Goal: Information Seeking & Learning: Check status

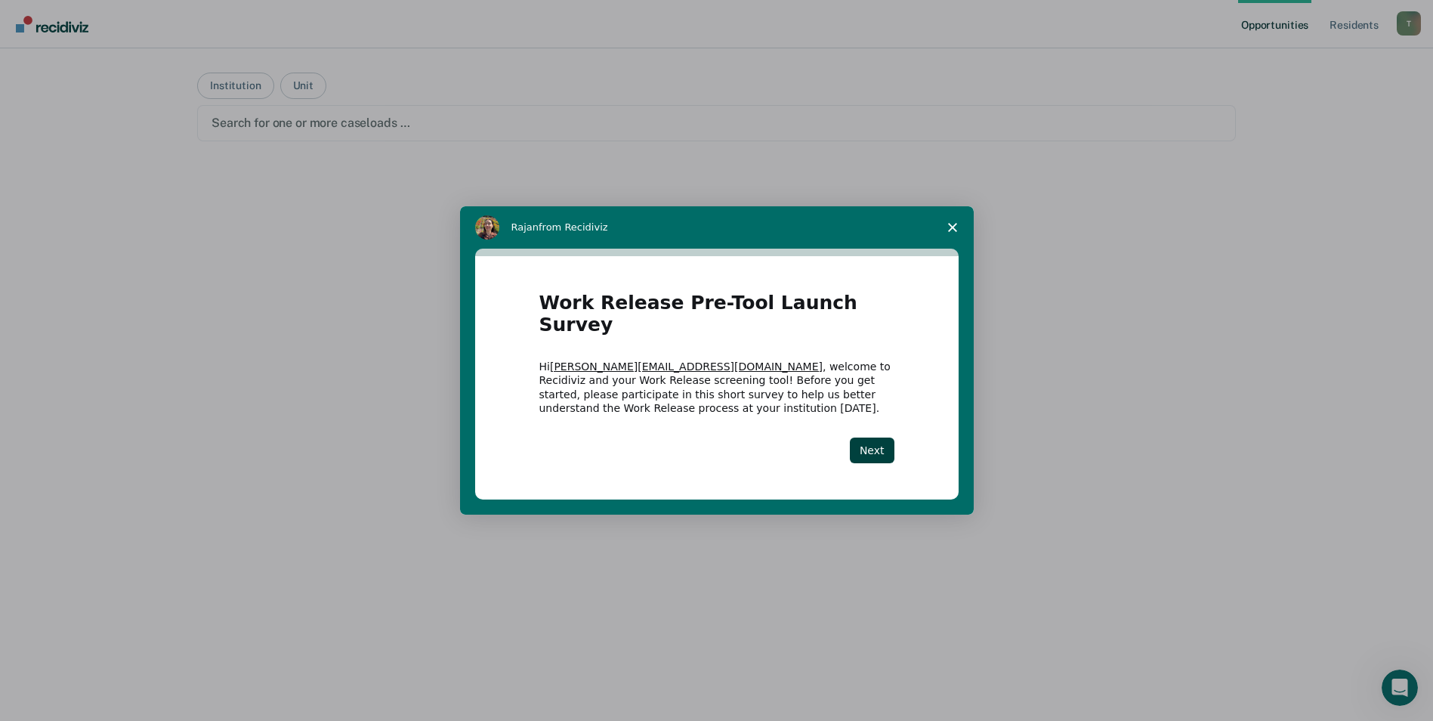
click at [898, 443] on div "Work Release Pre-Tool Launch Survey Hi [PERSON_NAME][EMAIL_ADDRESS][DOMAIN_NAME…" at bounding box center [716, 377] width 483 height 243
click at [871, 439] on button "Next" at bounding box center [872, 450] width 45 height 26
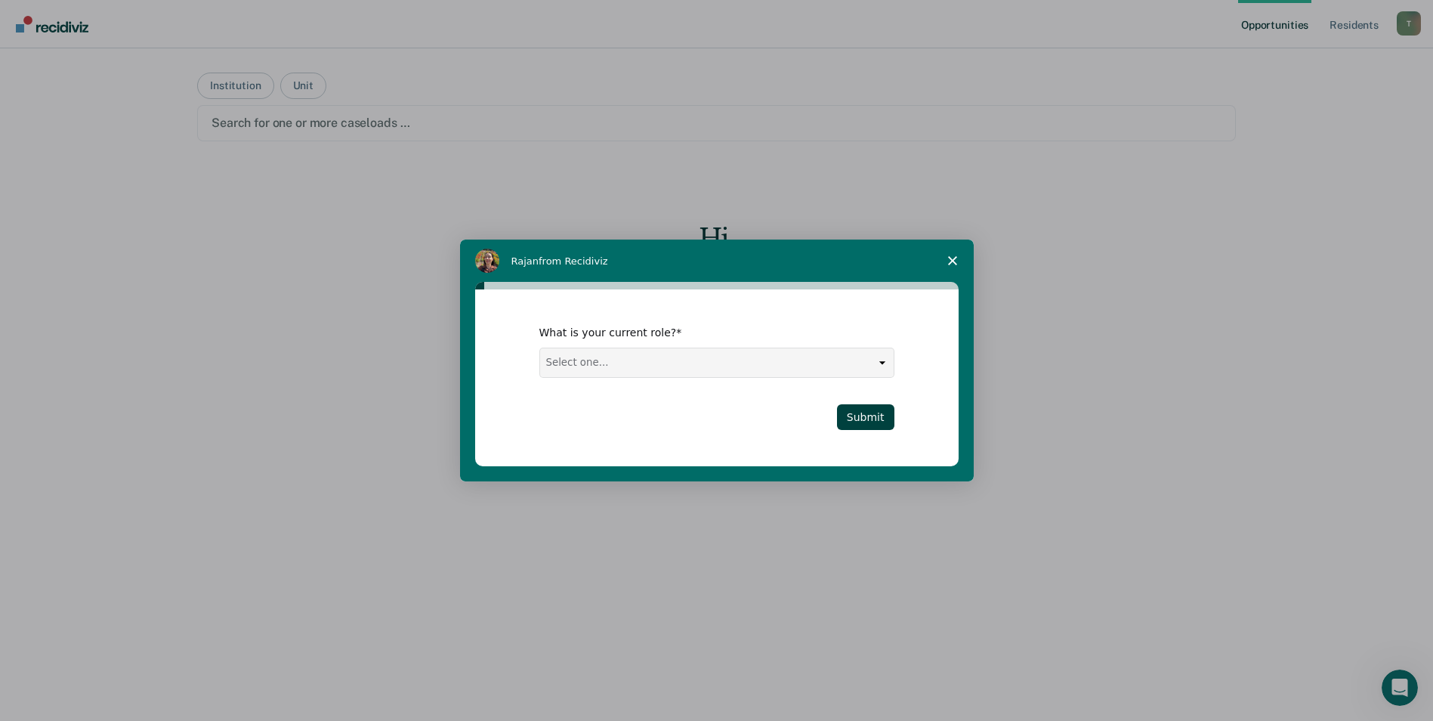
click at [628, 353] on select "Select one... Case Manager FUM Assistant [PERSON_NAME] [PERSON_NAME]" at bounding box center [716, 362] width 353 height 29
select select "FUM"
click at [540, 348] on select "Select one... Case Manager FUM Assistant [PERSON_NAME] [PERSON_NAME]" at bounding box center [716, 362] width 353 height 29
click at [855, 426] on button "Submit" at bounding box center [865, 417] width 57 height 26
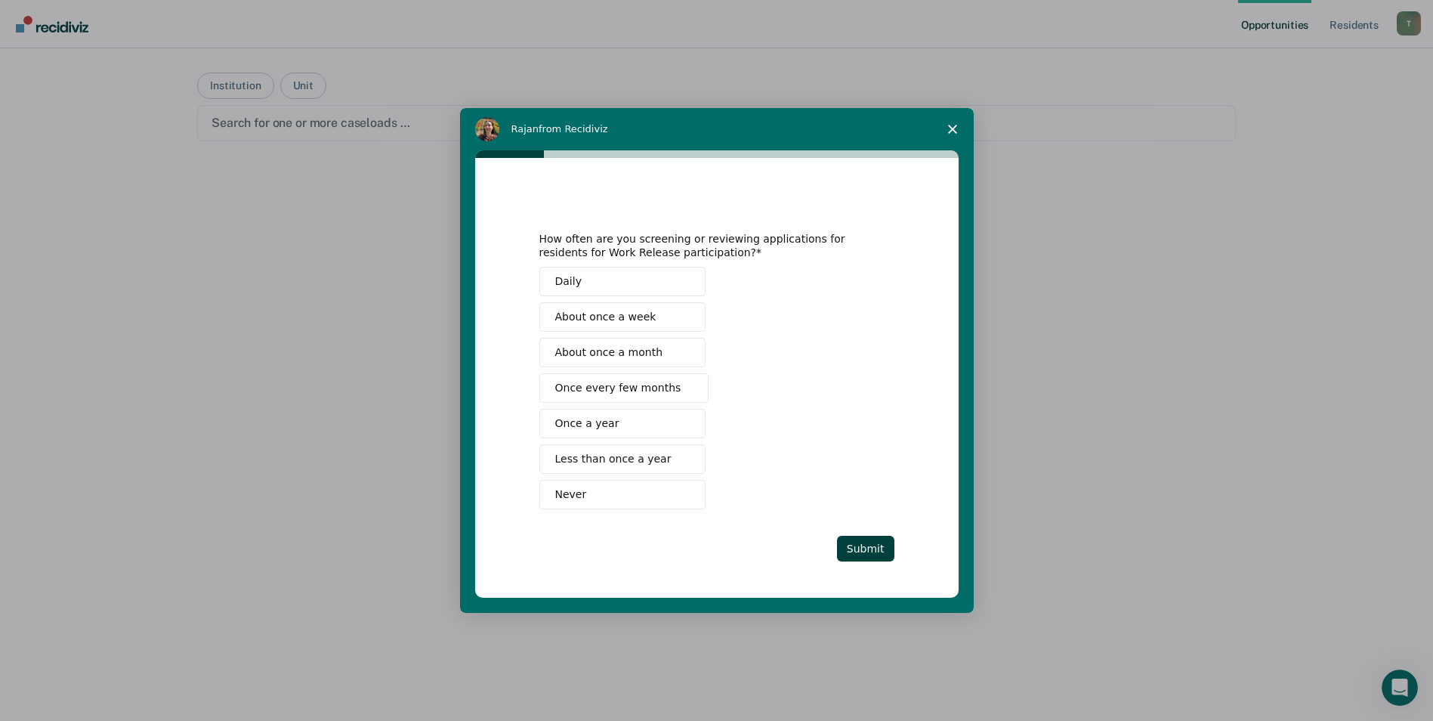
click at [622, 320] on span "About once a week" at bounding box center [605, 317] width 101 height 16
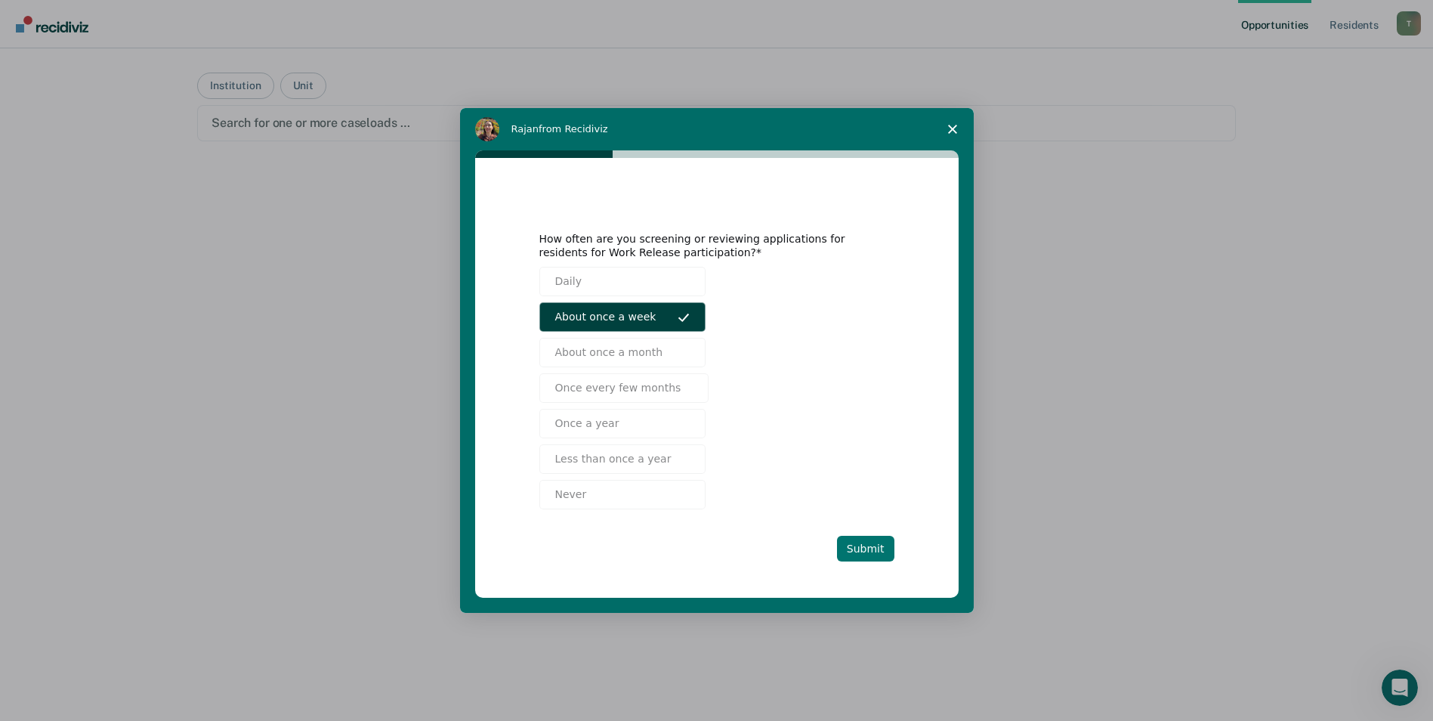
click at [860, 552] on button "Submit" at bounding box center [865, 549] width 57 height 26
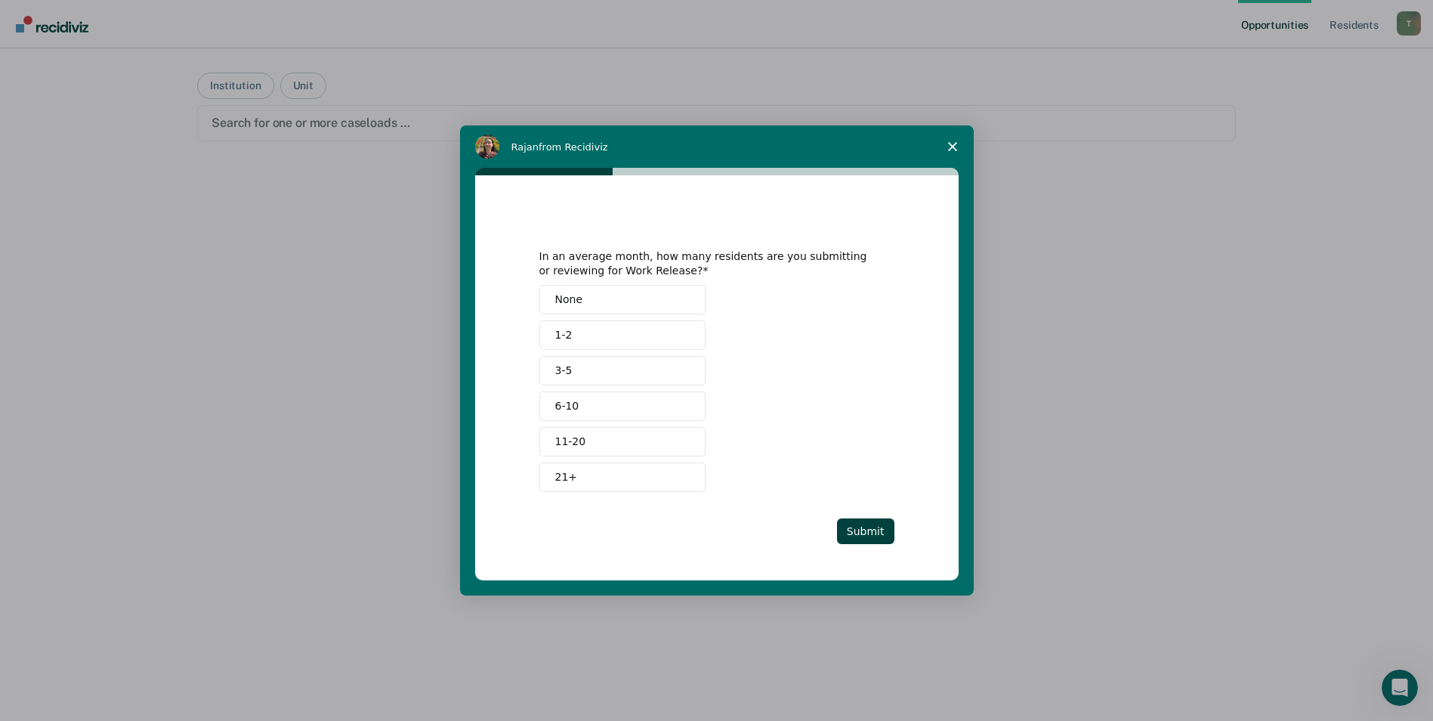
click at [579, 472] on button "21+" at bounding box center [622, 476] width 166 height 29
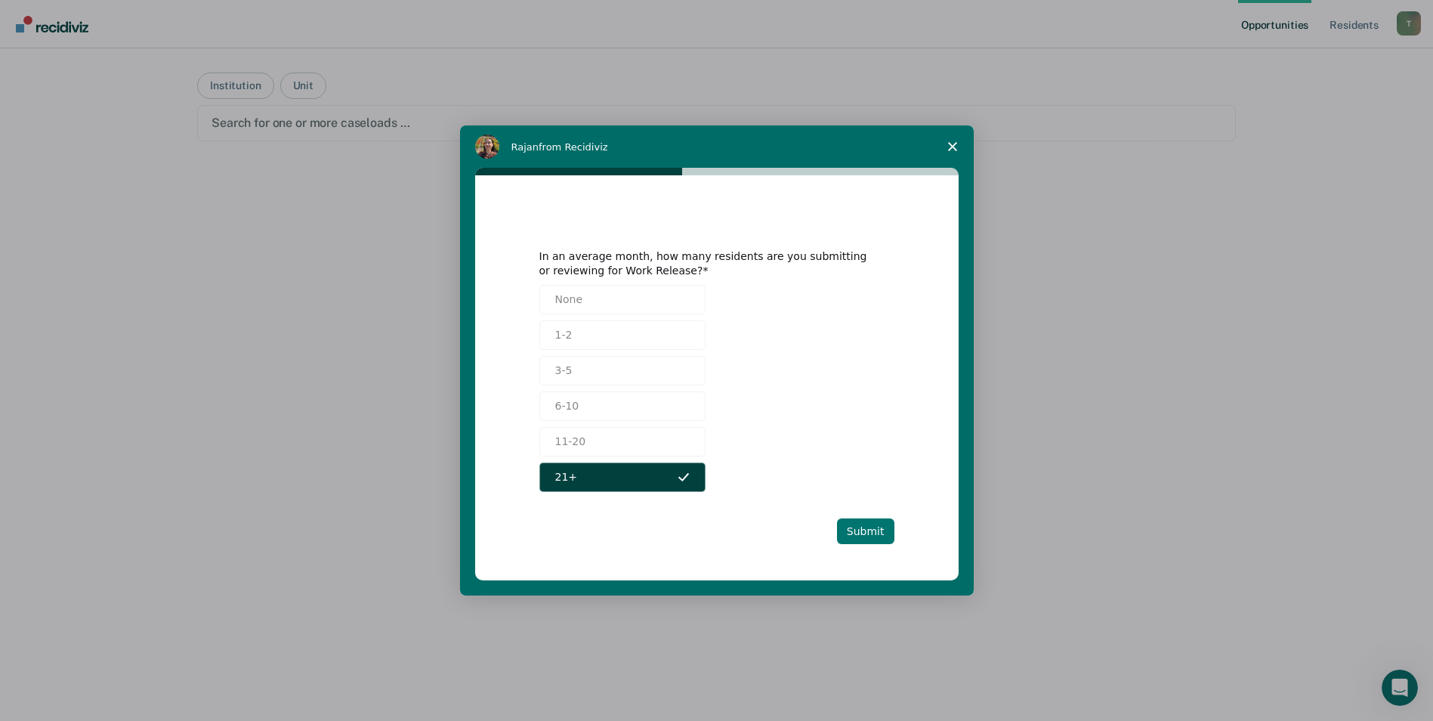
click at [846, 534] on button "Submit" at bounding box center [865, 531] width 57 height 26
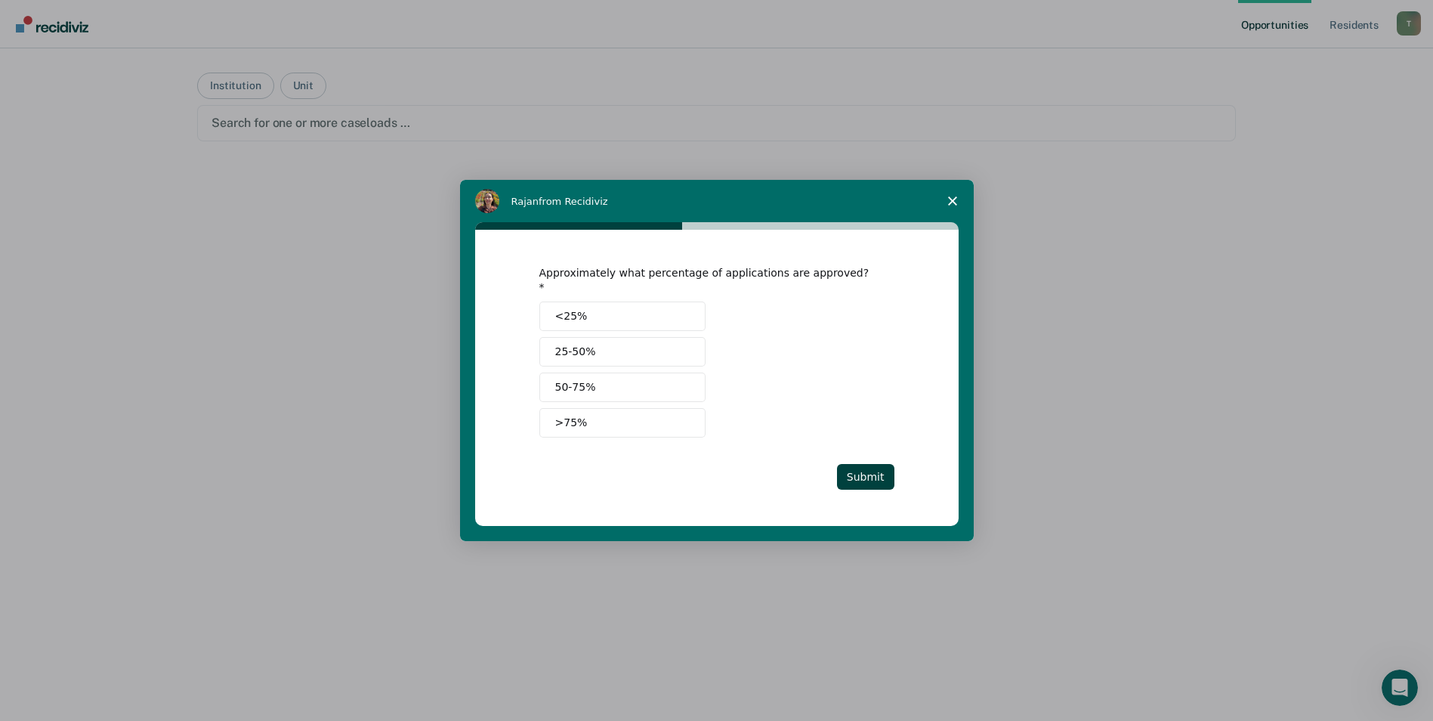
click at [602, 381] on button "50-75%" at bounding box center [622, 386] width 166 height 29
click at [846, 474] on button "Submit" at bounding box center [865, 477] width 57 height 26
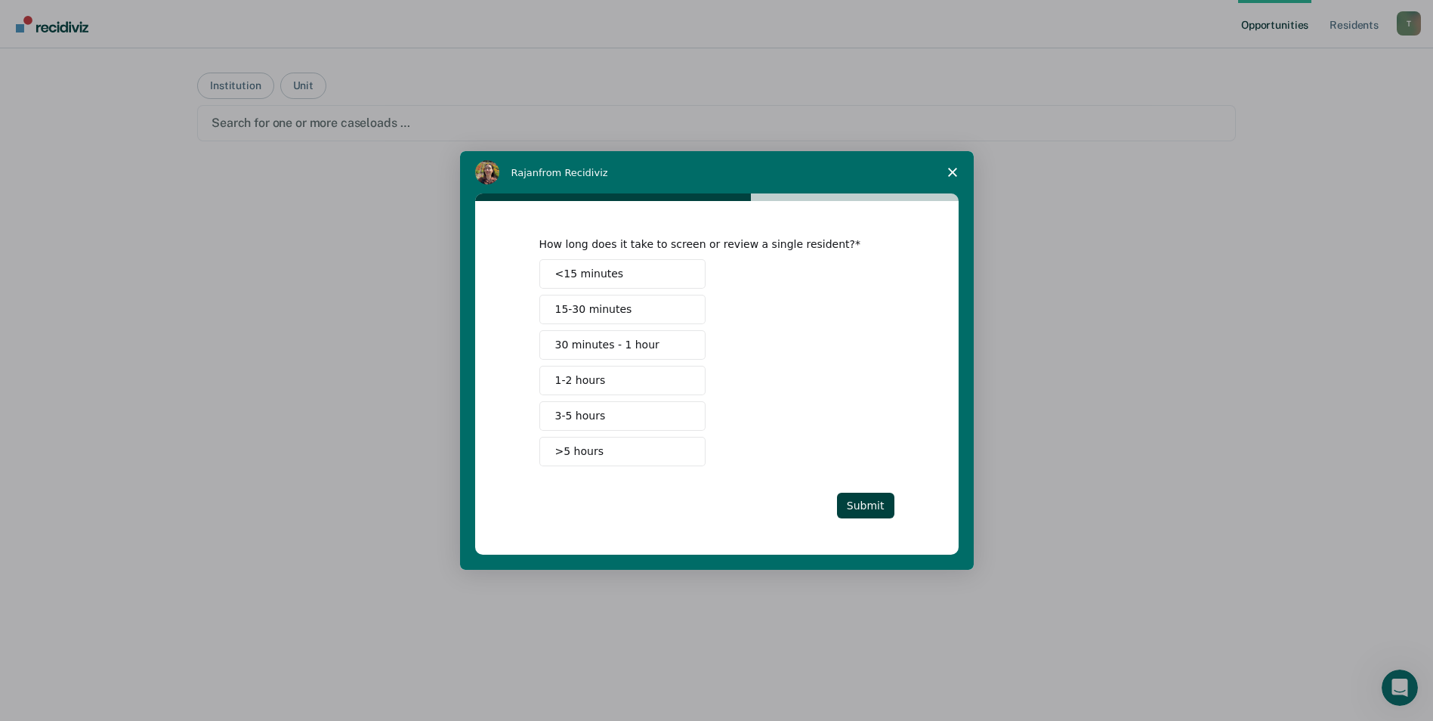
drag, startPoint x: 604, startPoint y: 344, endPoint x: 609, endPoint y: 312, distance: 32.0
click at [609, 312] on div "<15 minutes 15-30 minutes 30 minutes - 1 hour 1-2 hours 3-5 hours >5 hours" at bounding box center [716, 362] width 355 height 207
click at [608, 313] on span "15-30 minutes" at bounding box center [593, 309] width 77 height 16
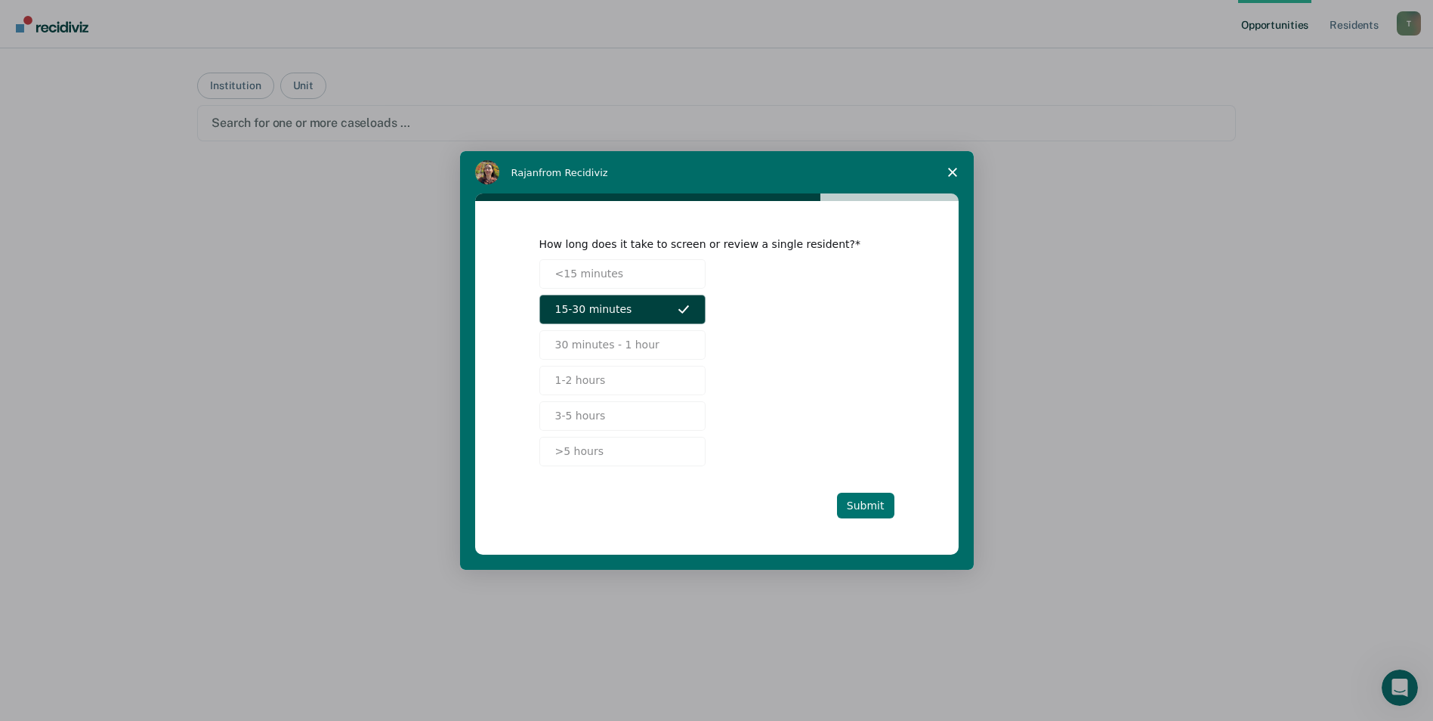
click at [866, 507] on button "Submit" at bounding box center [865, 505] width 57 height 26
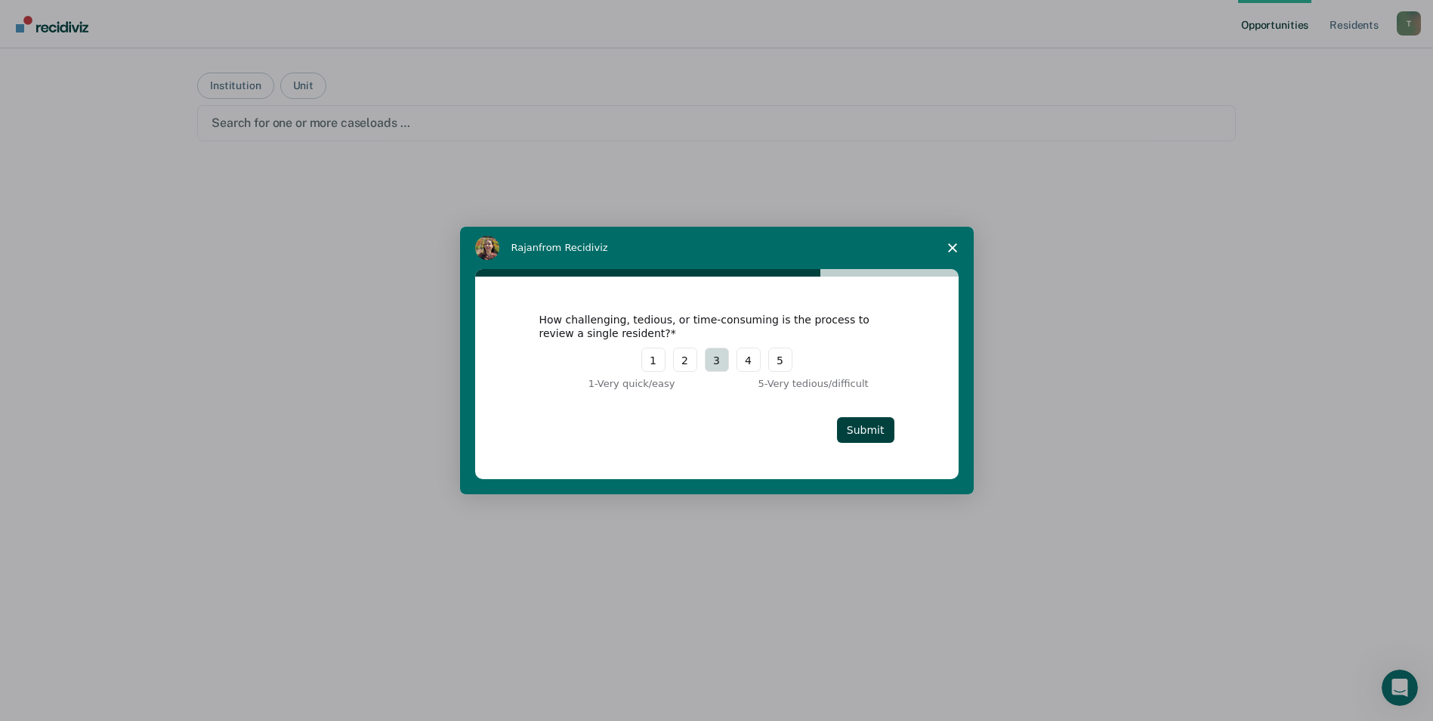
click at [724, 363] on button "3" at bounding box center [717, 359] width 24 height 24
click at [865, 428] on button "Submit" at bounding box center [865, 430] width 57 height 26
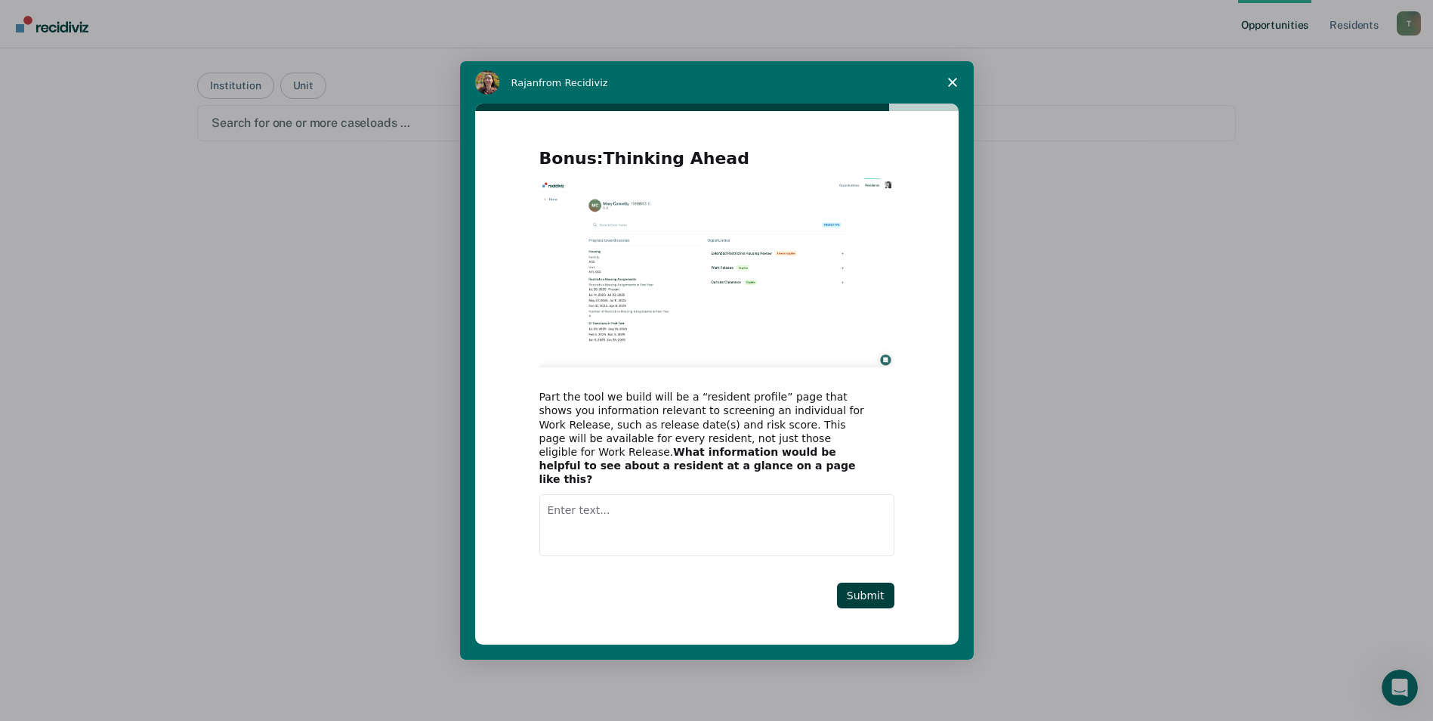
click at [688, 518] on textarea "Enter text..." at bounding box center [716, 525] width 355 height 62
type textarea "Violation history."
click at [859, 588] on button "Submit" at bounding box center [865, 595] width 57 height 26
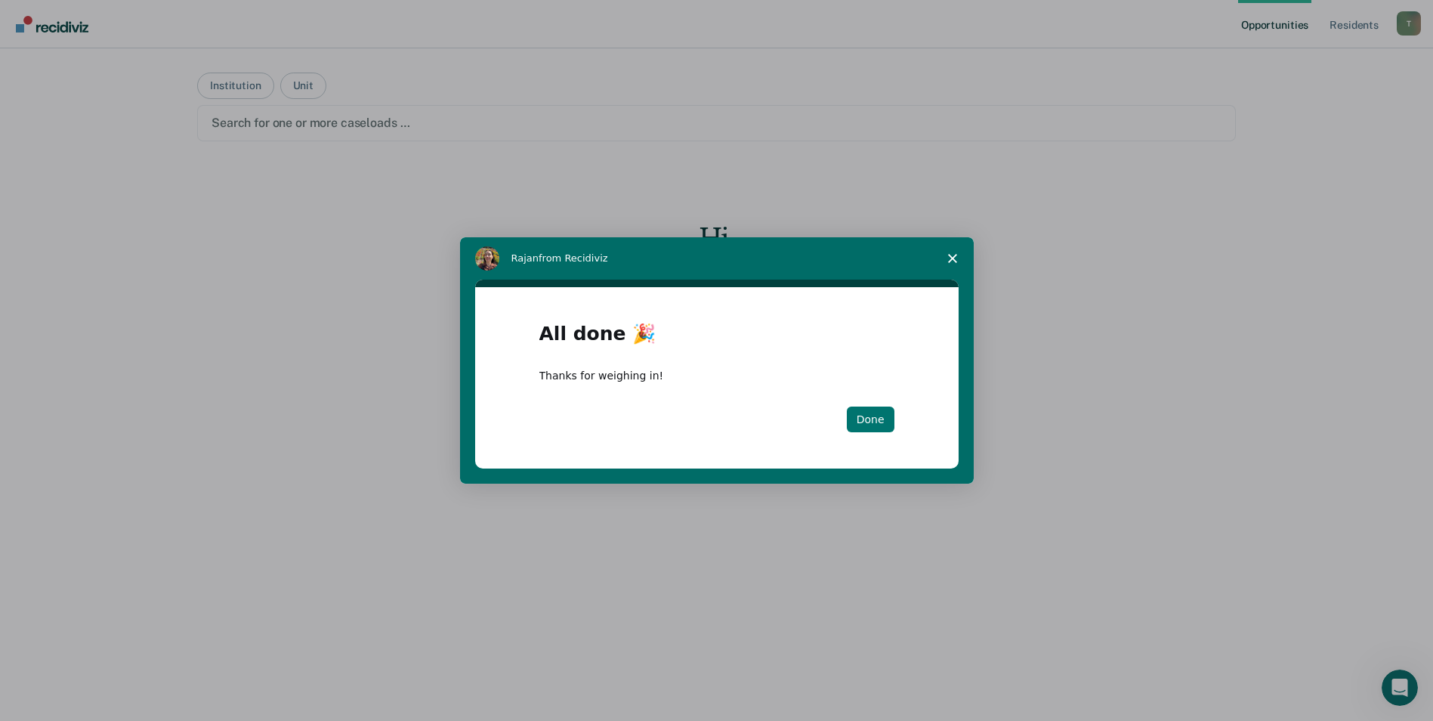
click at [885, 425] on button "Done" at bounding box center [871, 419] width 48 height 26
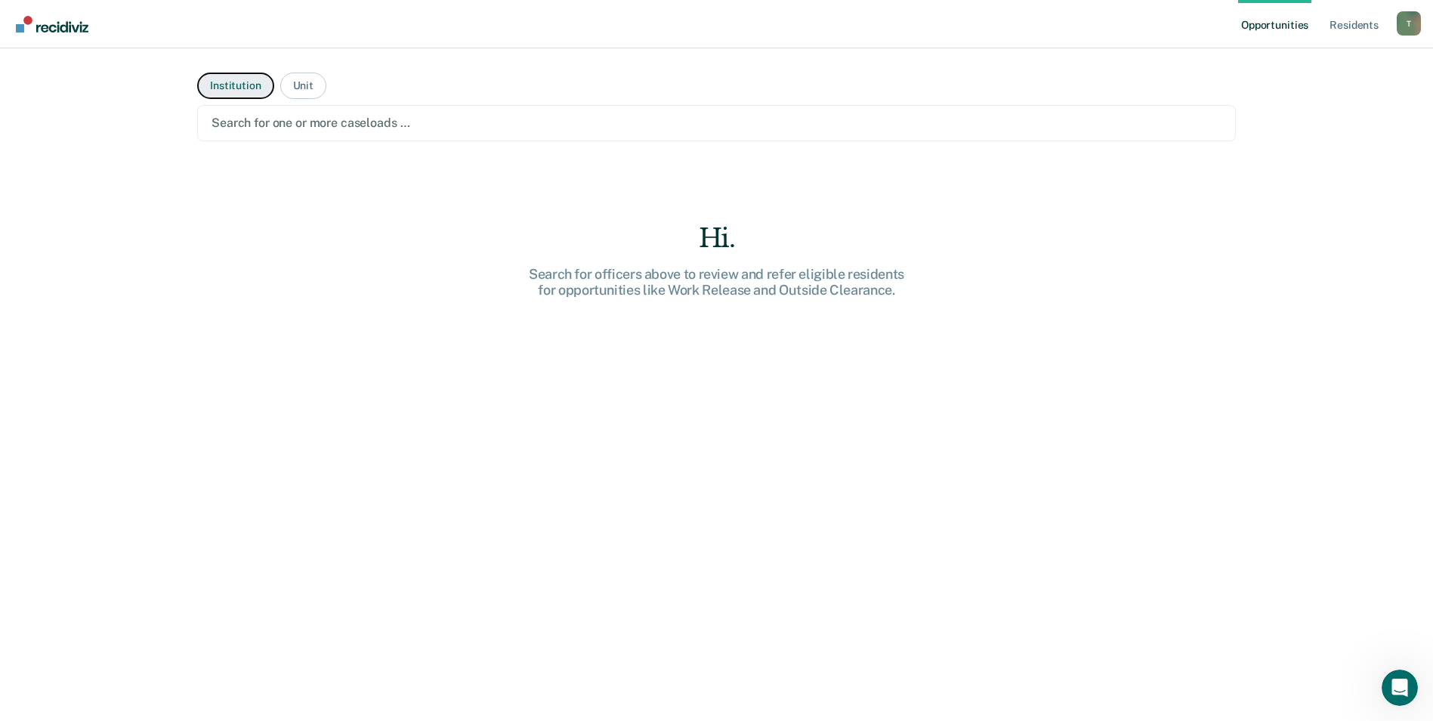
click at [255, 85] on button "Institution" at bounding box center [235, 86] width 76 height 26
click at [316, 115] on div at bounding box center [716, 122] width 1010 height 17
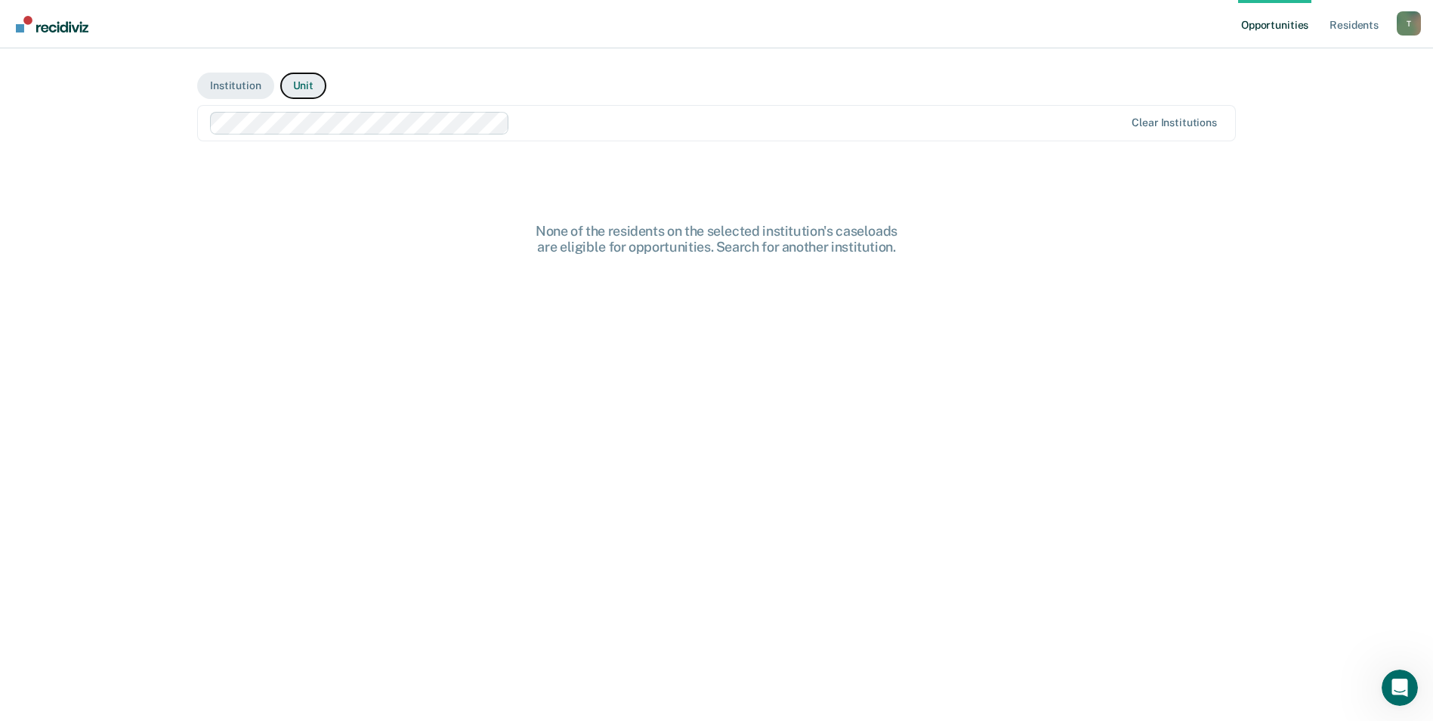
click at [305, 89] on button "Unit" at bounding box center [303, 86] width 46 height 26
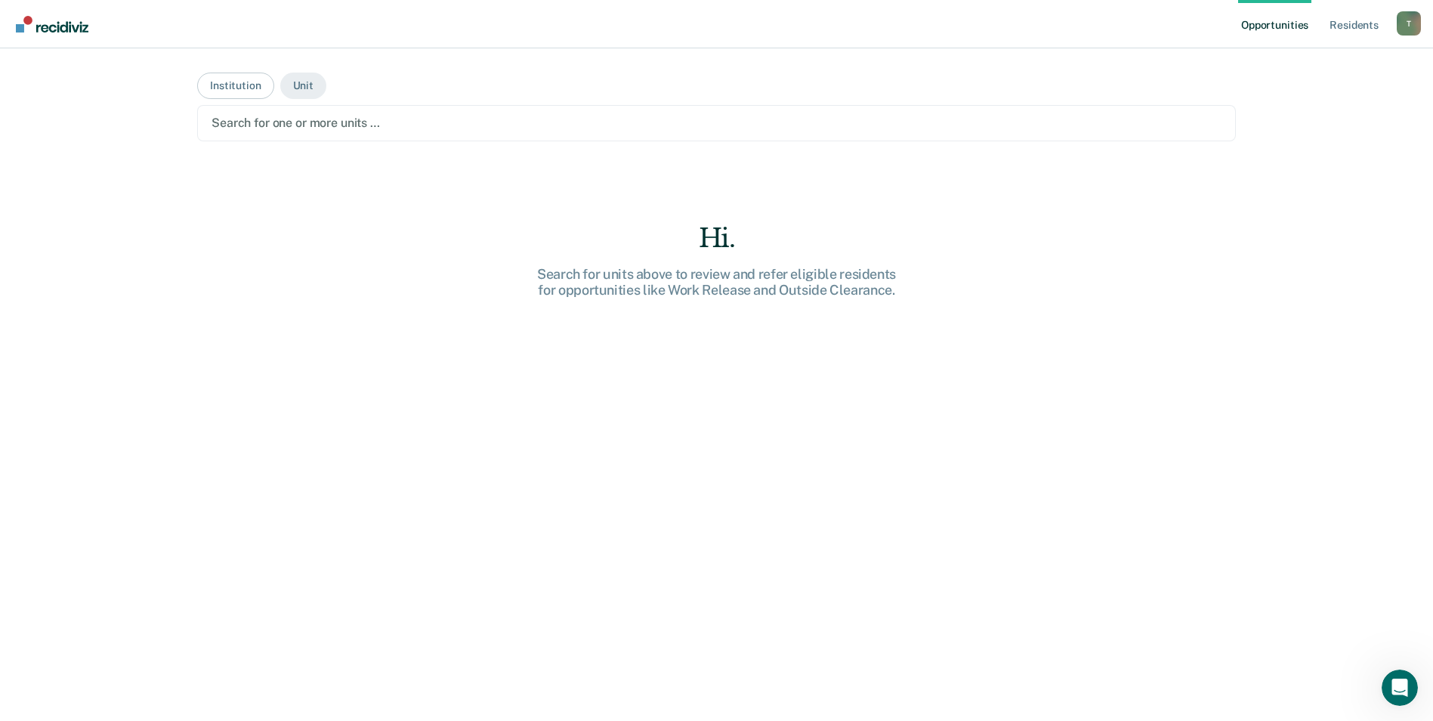
click at [301, 116] on div at bounding box center [716, 122] width 1010 height 17
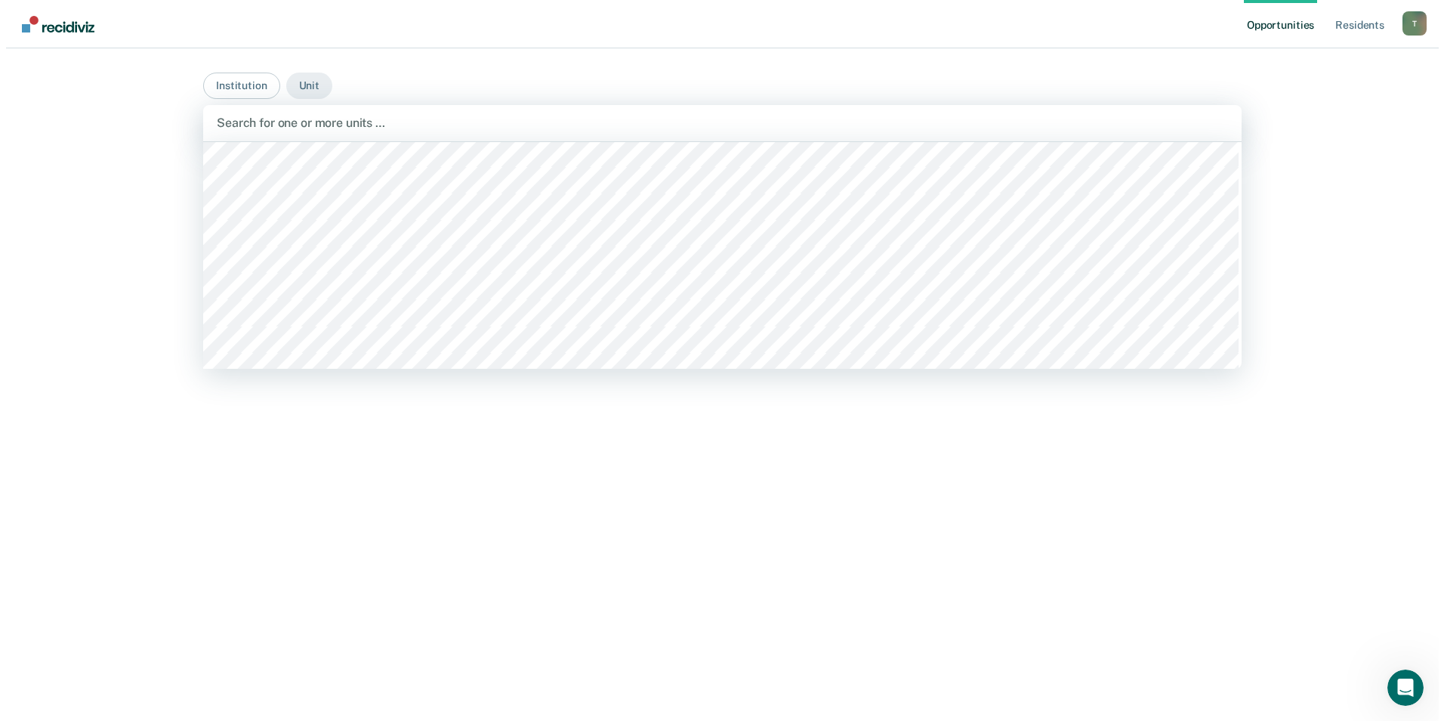
scroll to position [3474, 0]
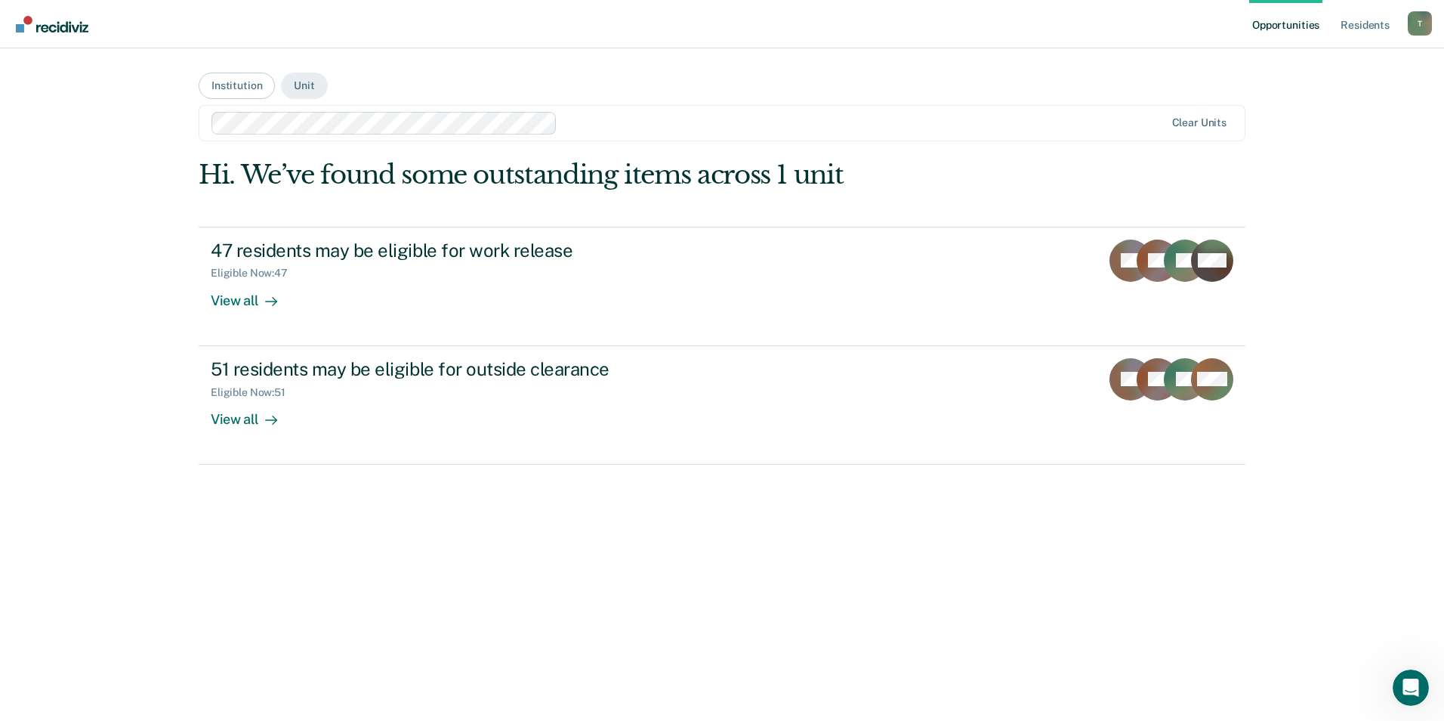
click at [576, 119] on div at bounding box center [863, 122] width 601 height 17
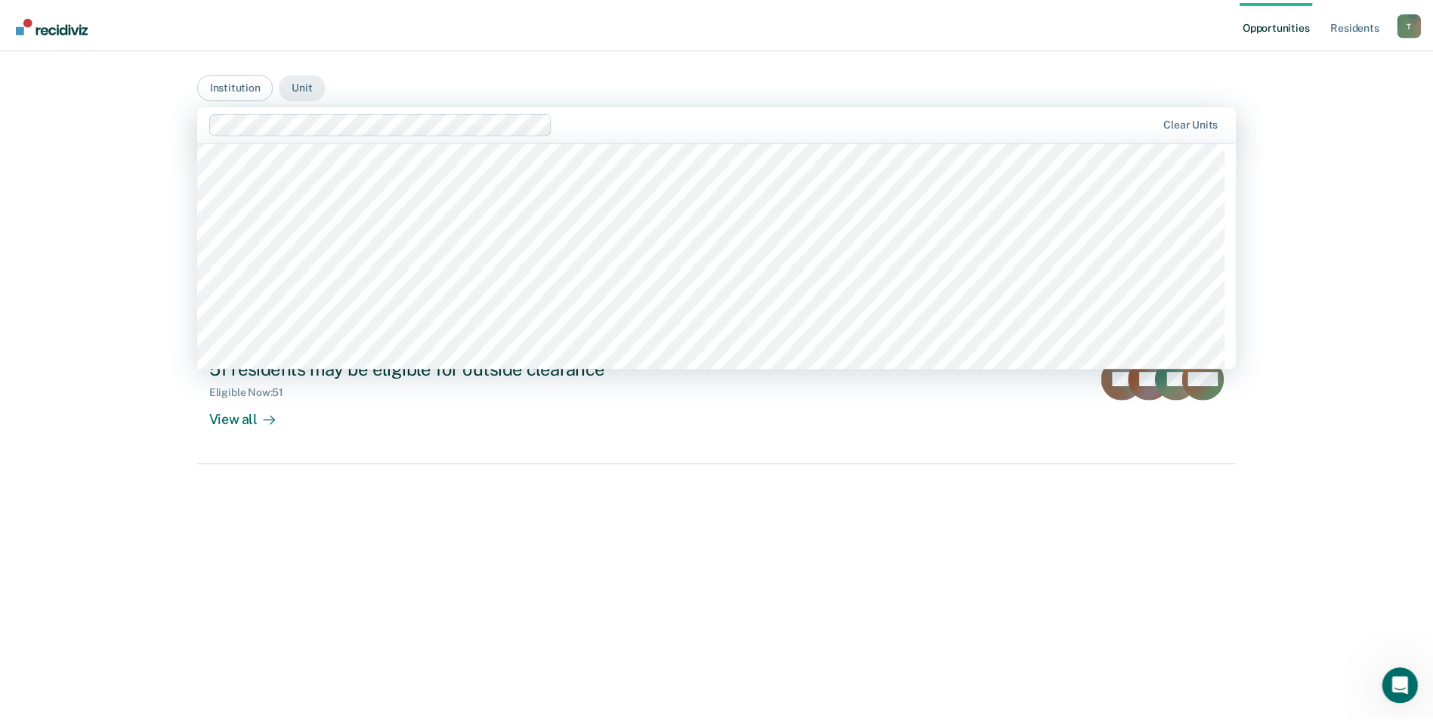
scroll to position [3550, 0]
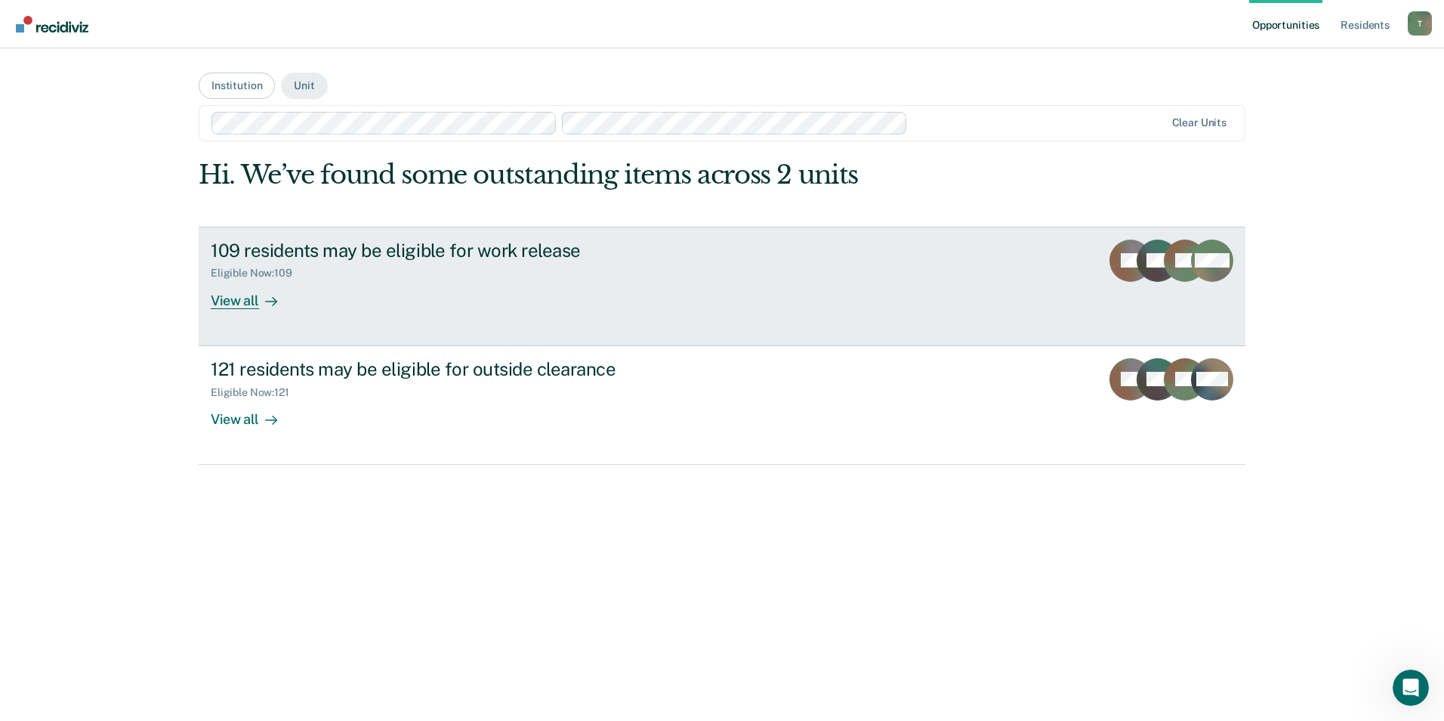
click at [251, 297] on div "View all" at bounding box center [253, 293] width 85 height 29
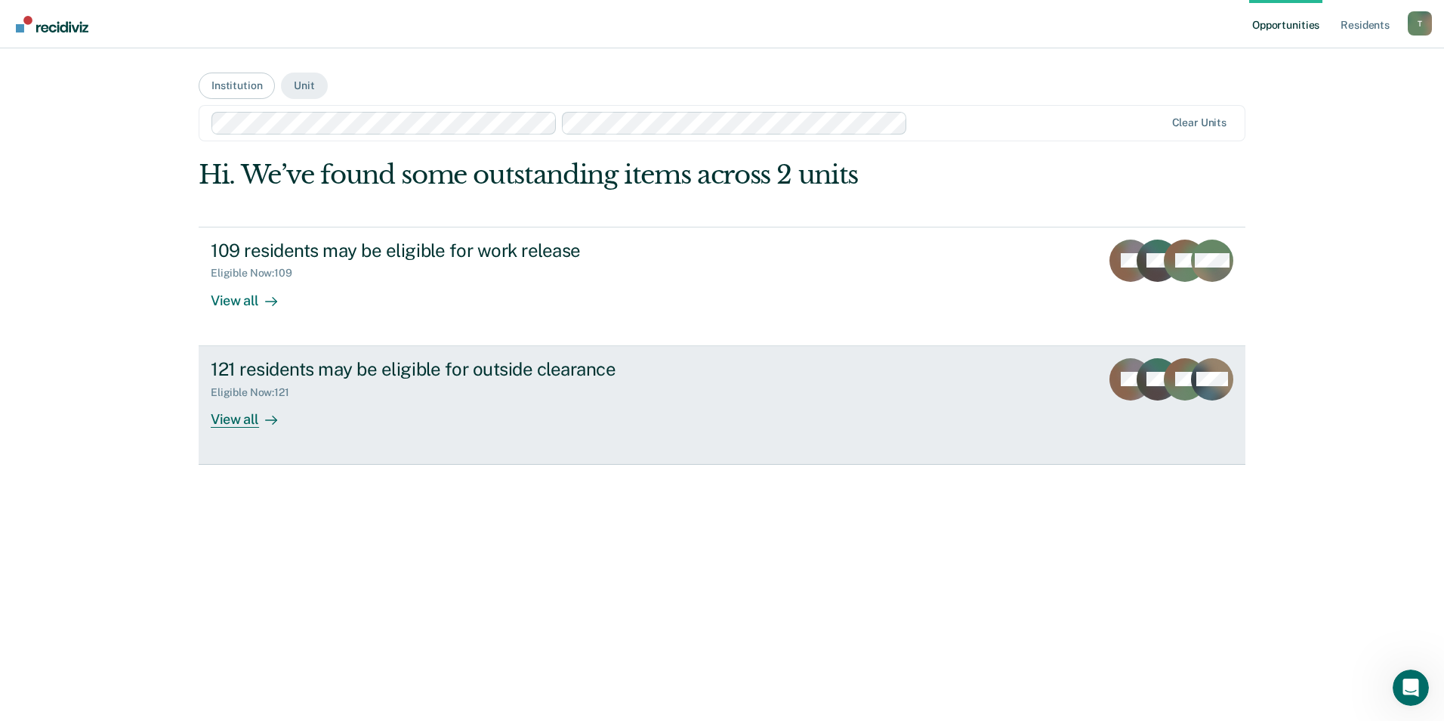
click at [313, 400] on div "121 residents may be eligible for outside clearance Eligible Now : 121 View all" at bounding box center [494, 392] width 566 height 69
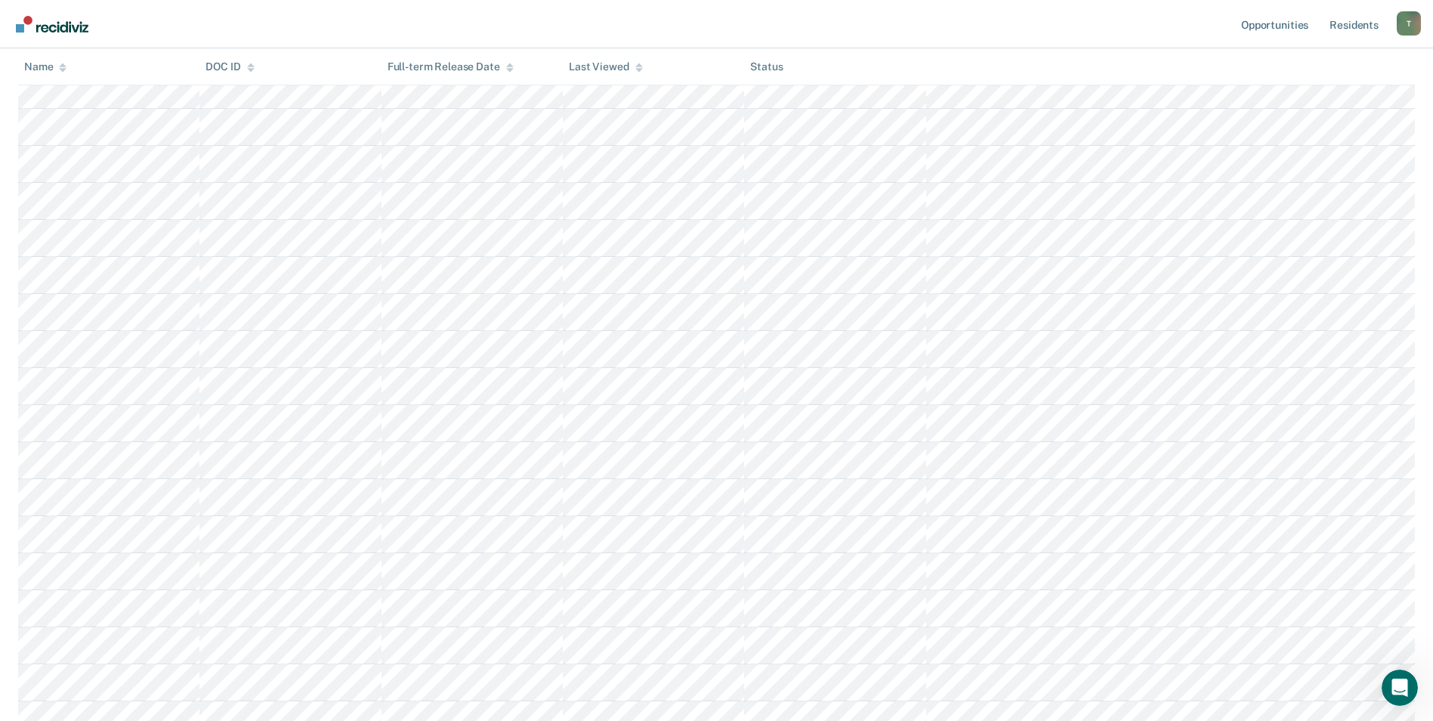
scroll to position [4165, 0]
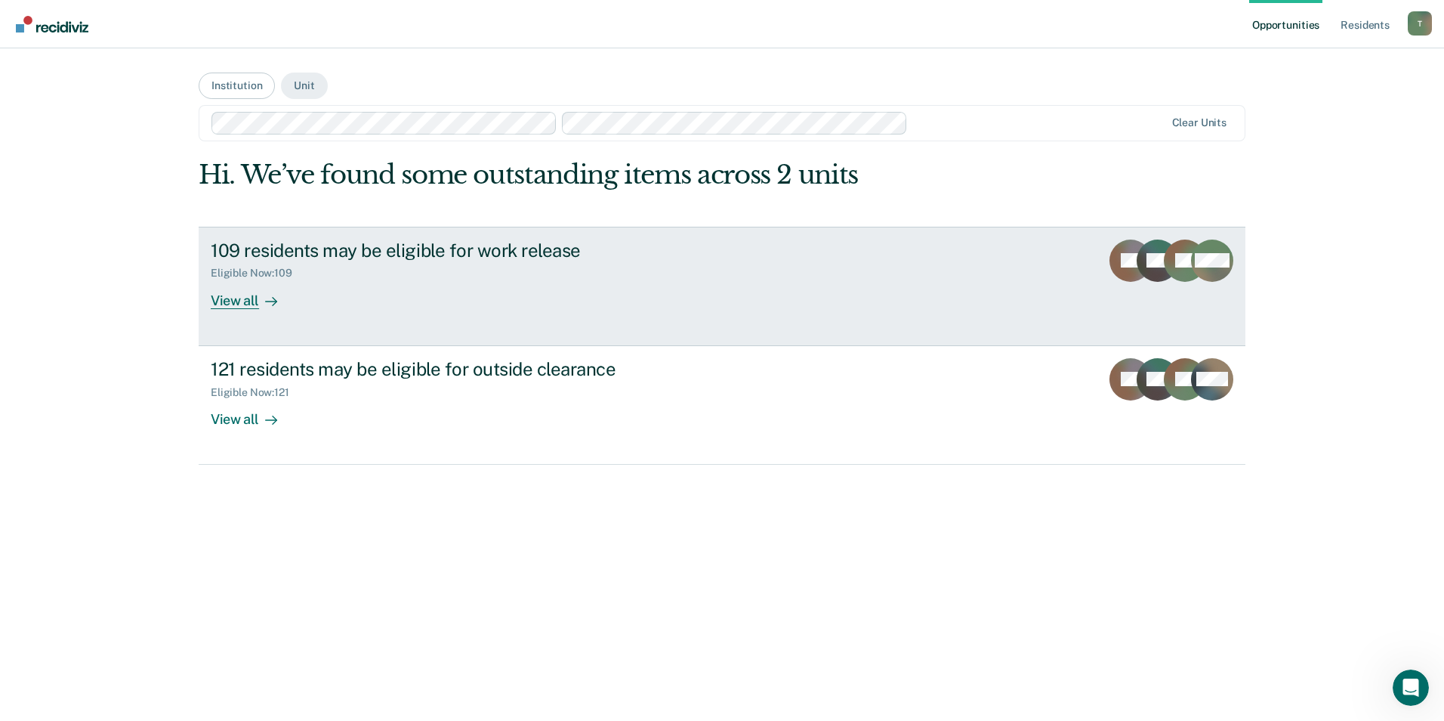
click at [448, 262] on div "Eligible Now : 109" at bounding box center [476, 270] width 530 height 19
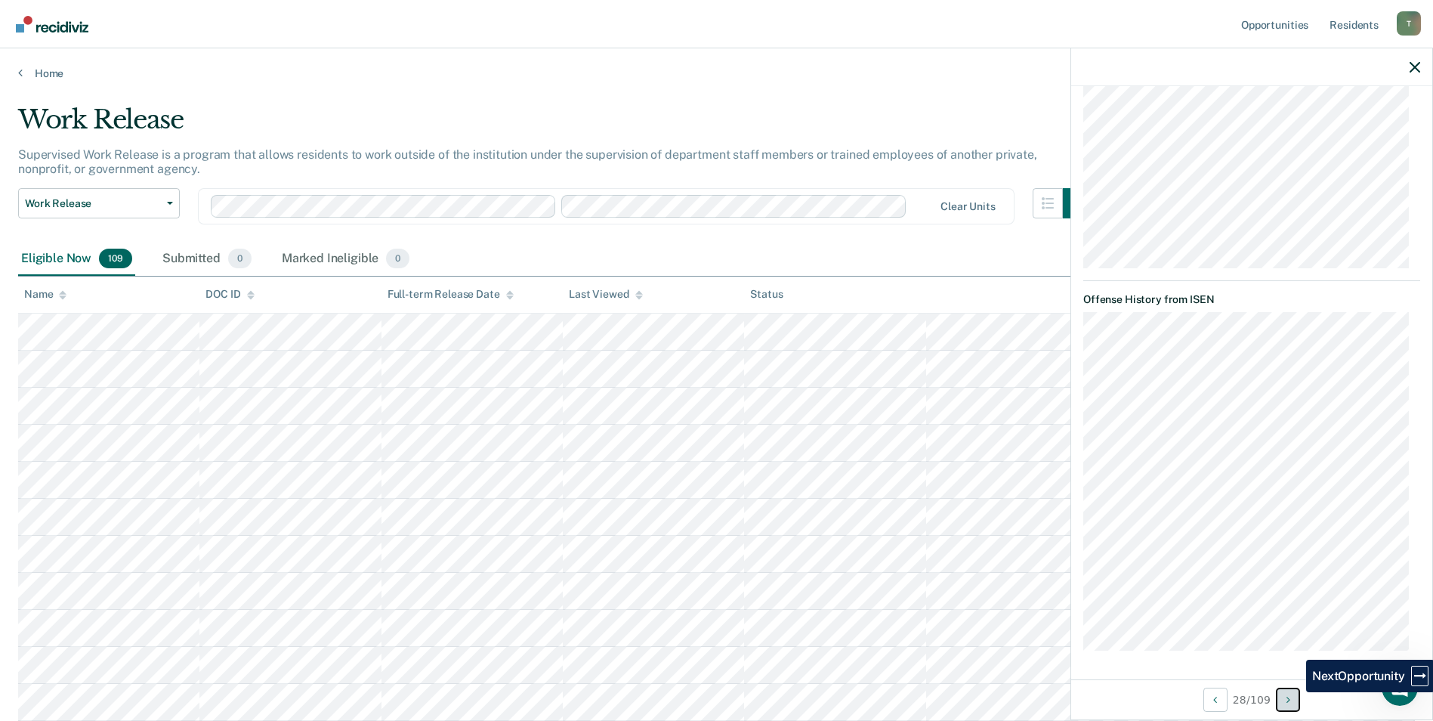
click at [1295, 700] on button "Next Opportunity" at bounding box center [1288, 699] width 24 height 24
click at [1294, 700] on button "Next Opportunity" at bounding box center [1288, 699] width 24 height 24
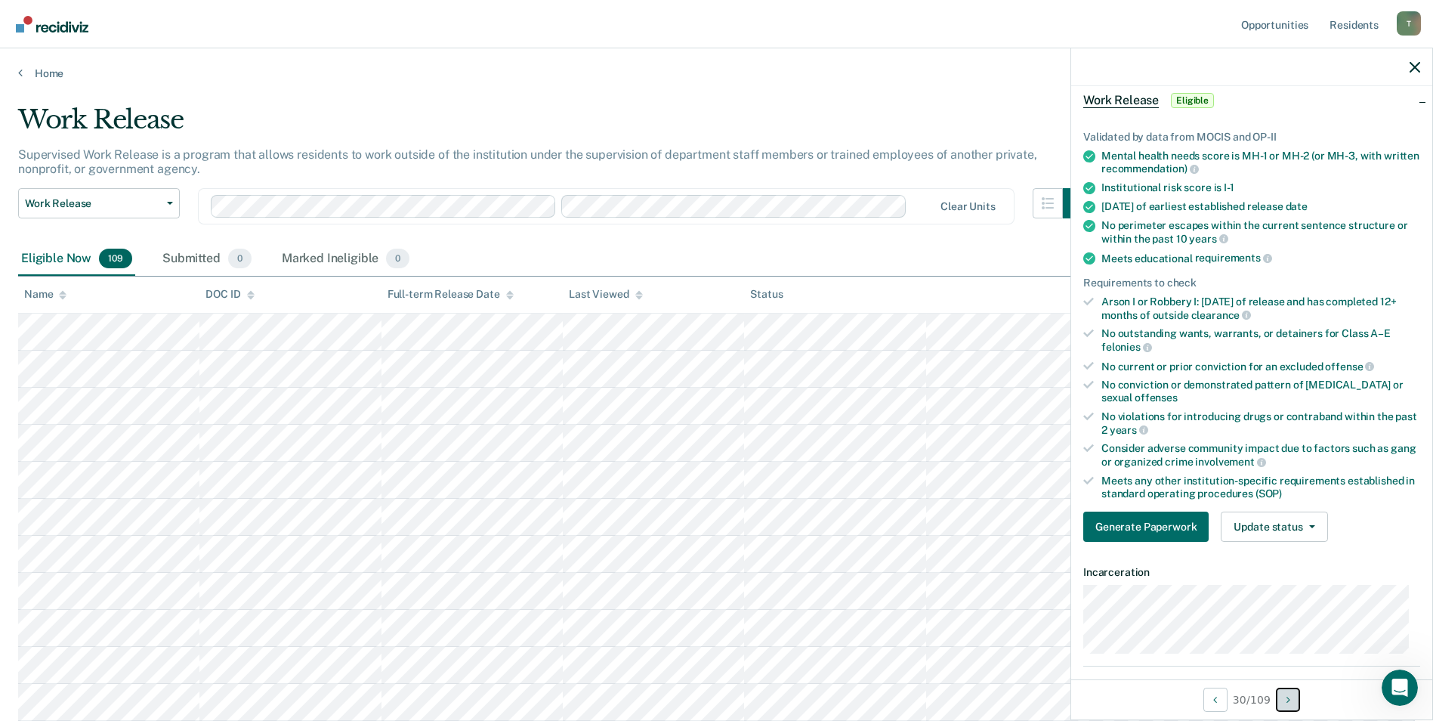
scroll to position [0, 0]
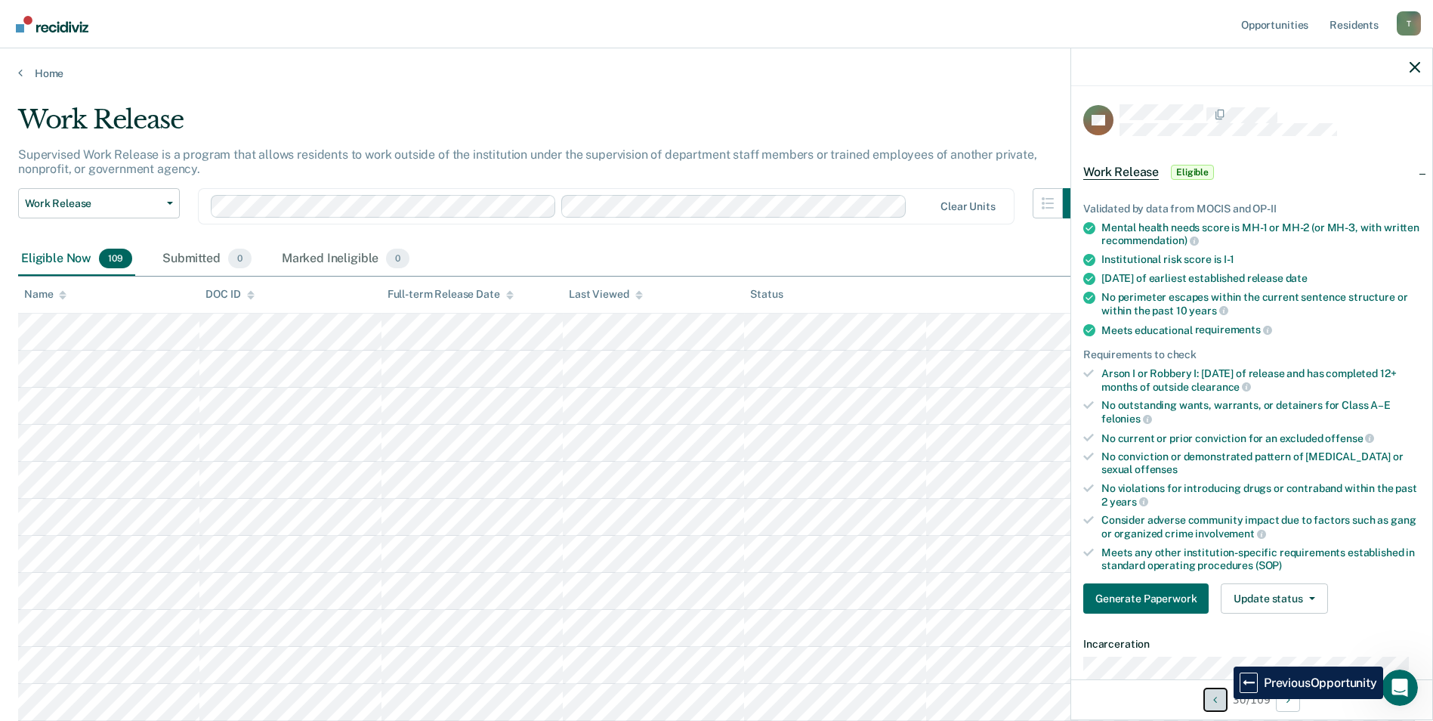
click at [1222, 699] on button "Previous Opportunity" at bounding box center [1215, 699] width 24 height 24
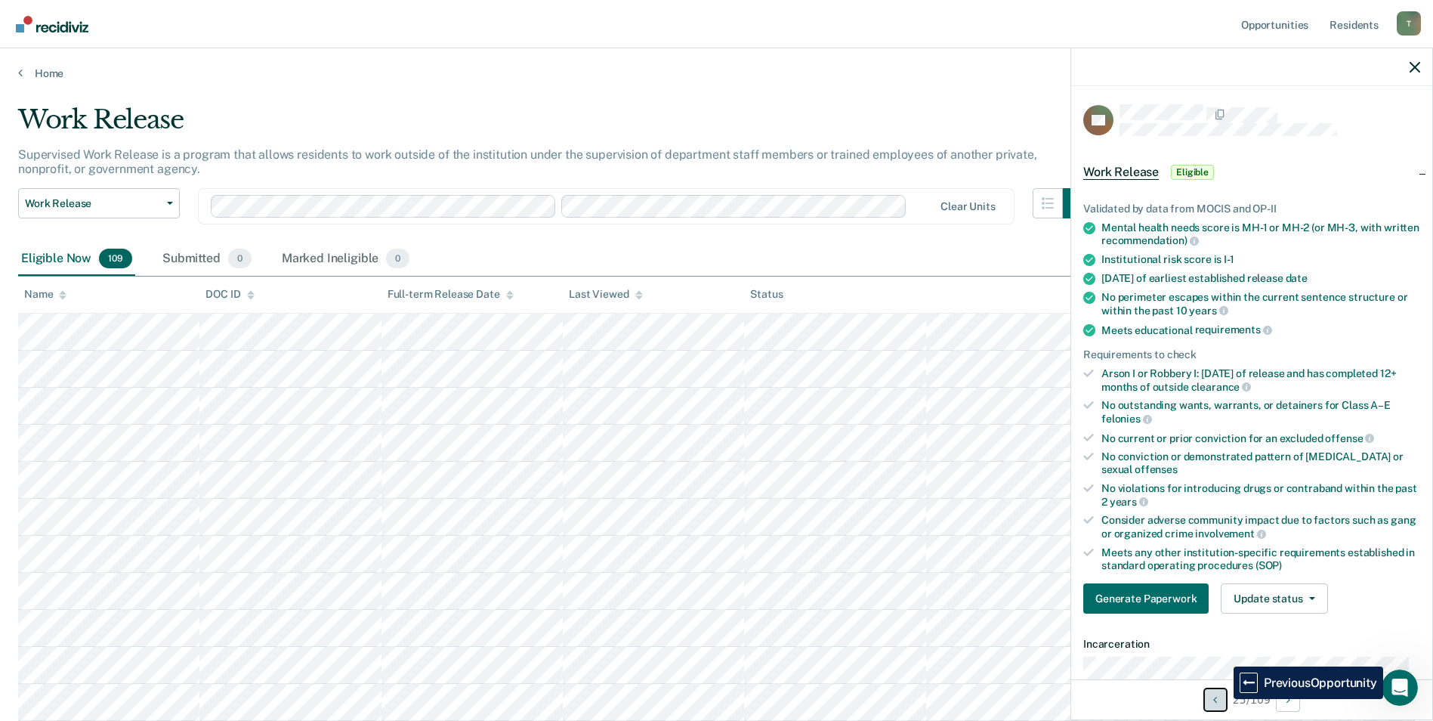
click at [1222, 699] on button "Previous Opportunity" at bounding box center [1215, 699] width 24 height 24
click at [756, 57] on div "Home" at bounding box center [716, 64] width 1433 height 32
click at [1418, 70] on icon "button" at bounding box center [1414, 67] width 11 height 11
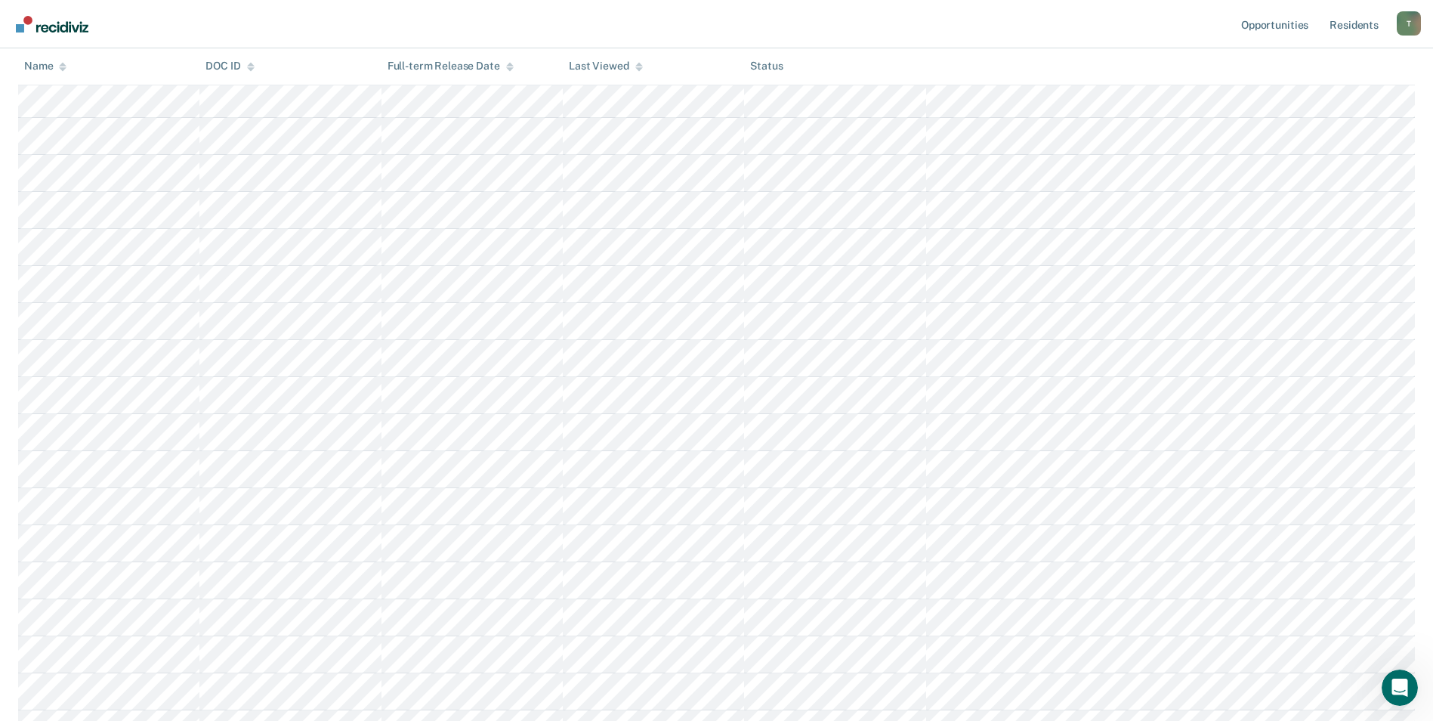
scroll to position [906, 0]
click at [1258, 24] on link "Opportunities" at bounding box center [1274, 24] width 73 height 48
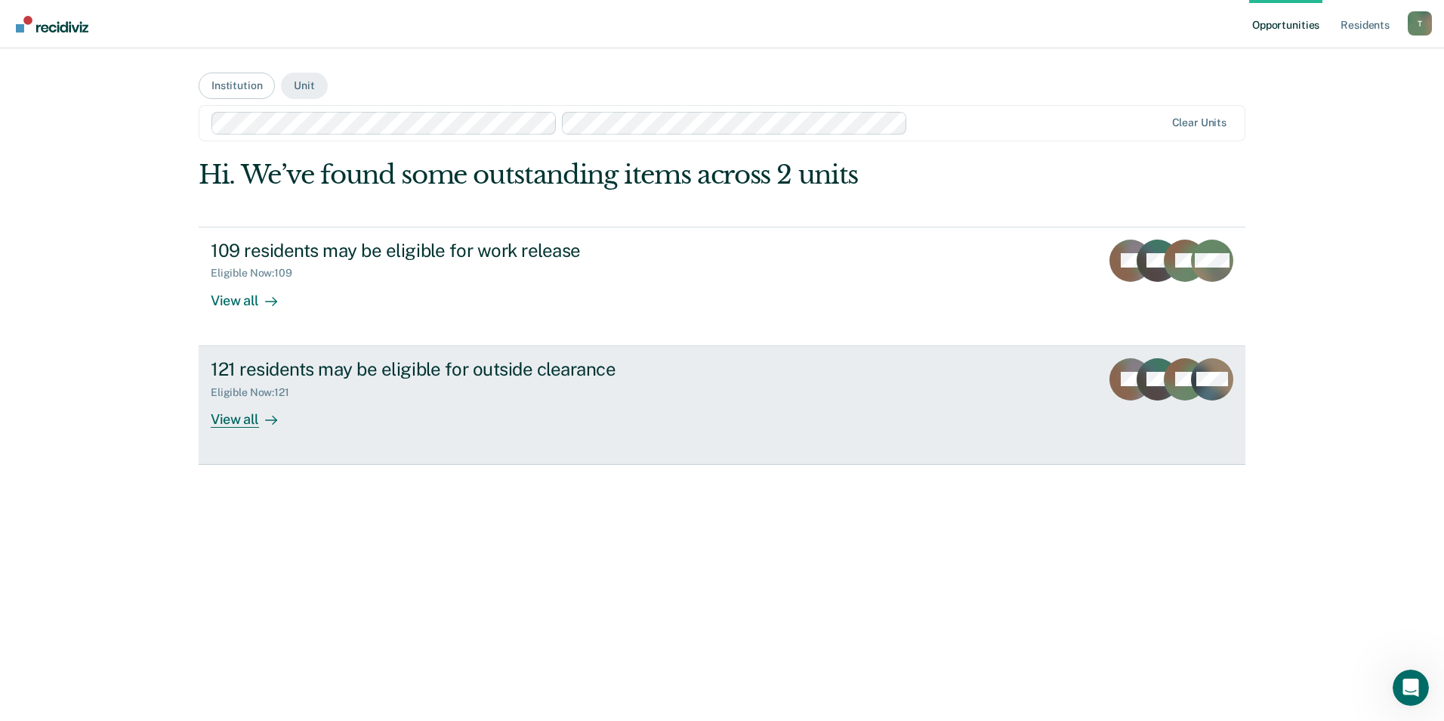
click at [745, 435] on link "121 residents may be eligible for outside clearance Eligible Now : 121 View all…" at bounding box center [722, 405] width 1047 height 119
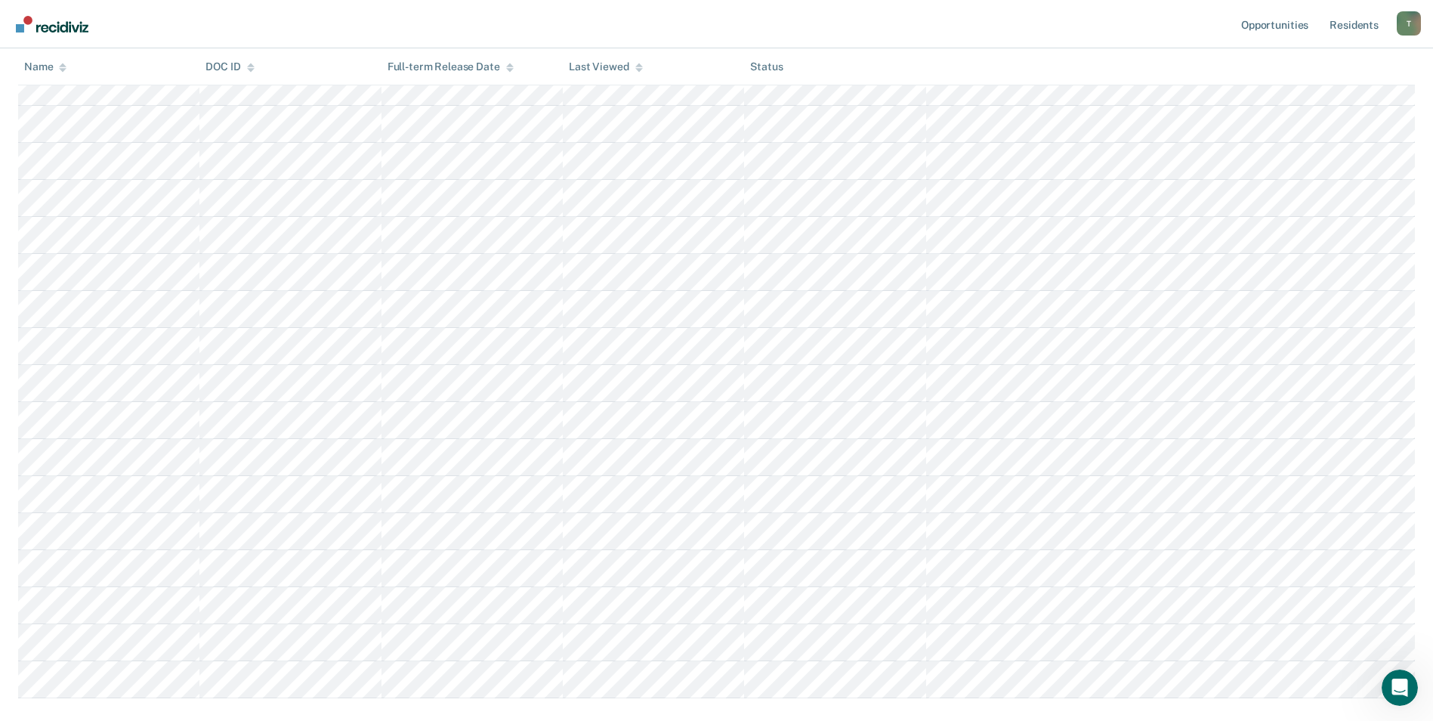
scroll to position [4165, 0]
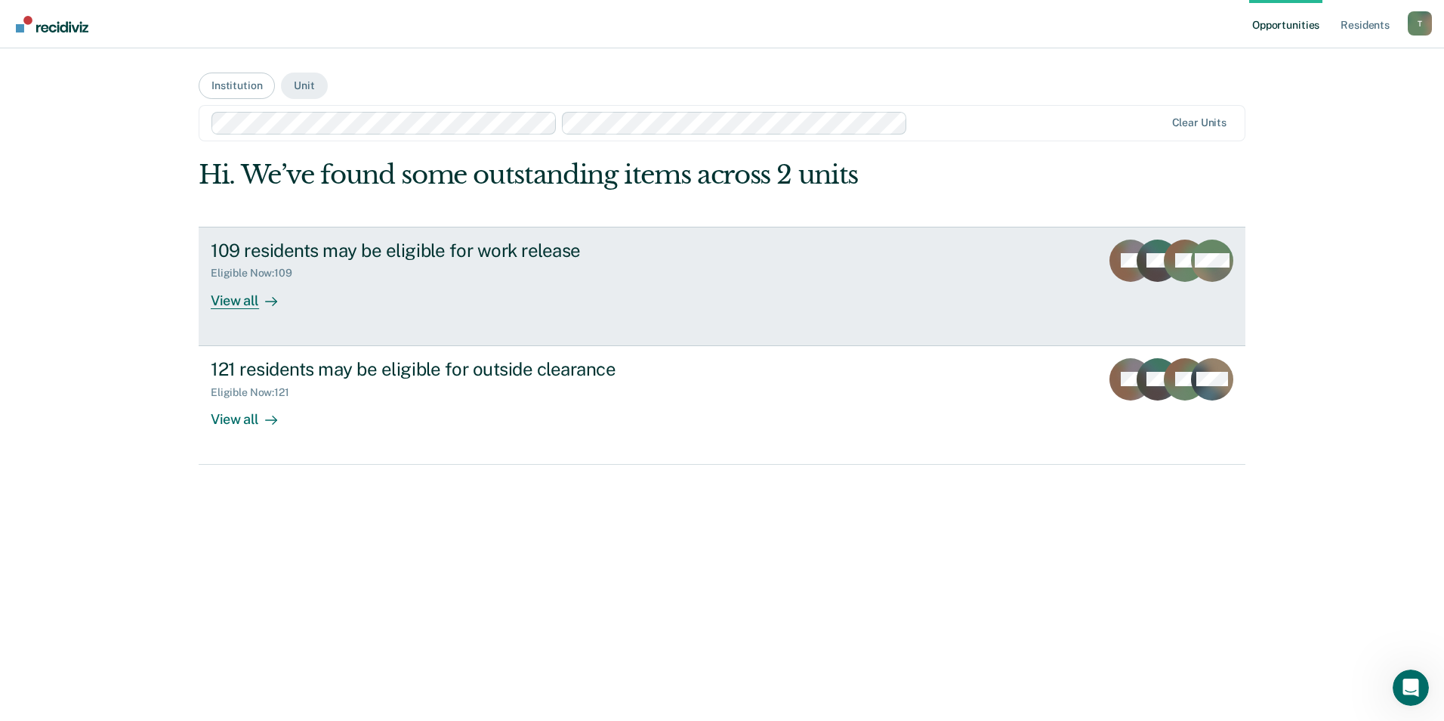
click at [292, 326] on link "109 residents may be eligible for work release Eligible Now : 109 View all AA M…" at bounding box center [722, 286] width 1047 height 119
click at [390, 312] on link "109 residents may be eligible for work release Eligible Now : 109 View all AA M…" at bounding box center [722, 286] width 1047 height 119
